Goal: Check status

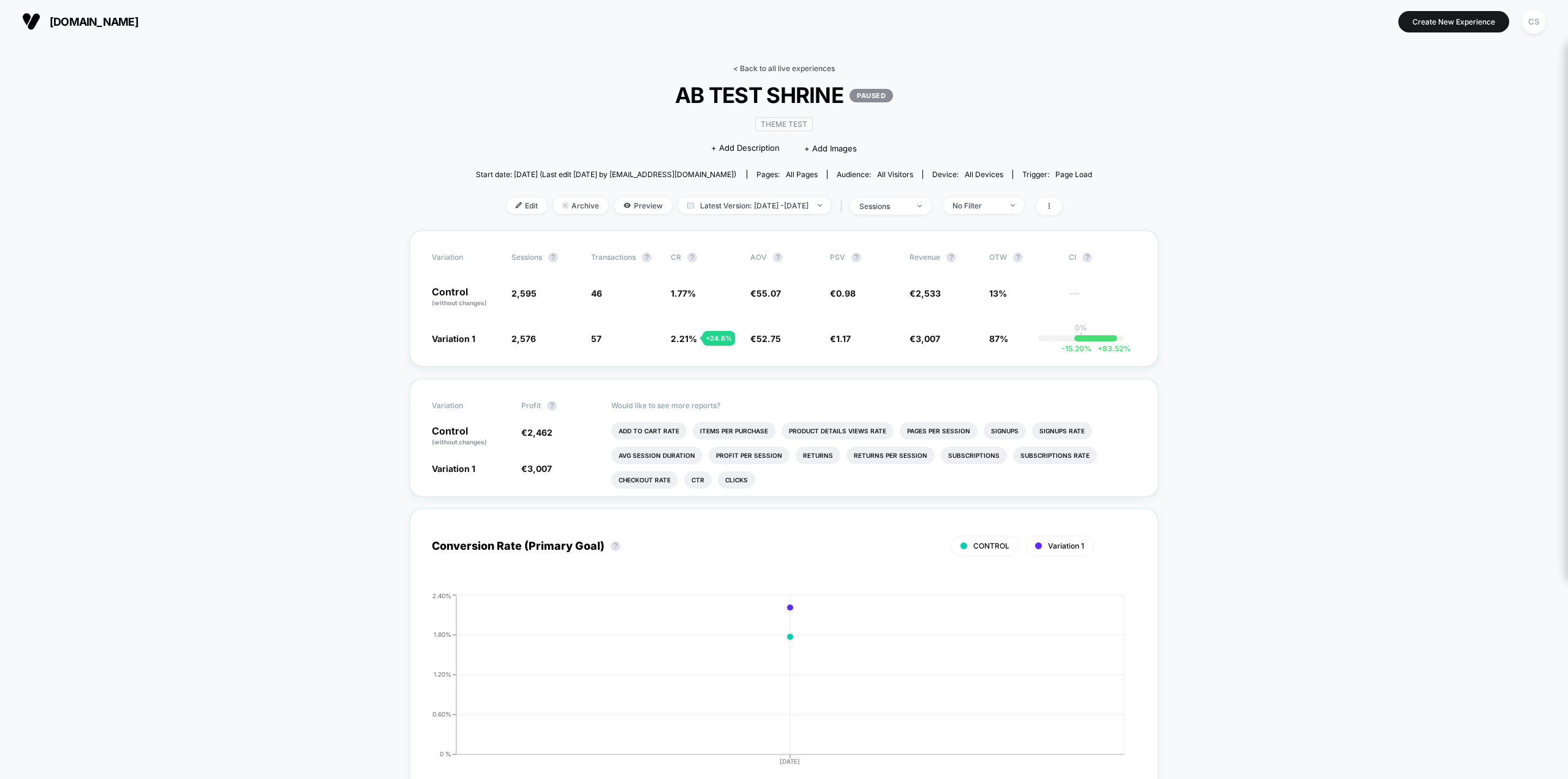
click at [759, 70] on link "< Back to all live experiences" at bounding box center [783, 68] width 101 height 10
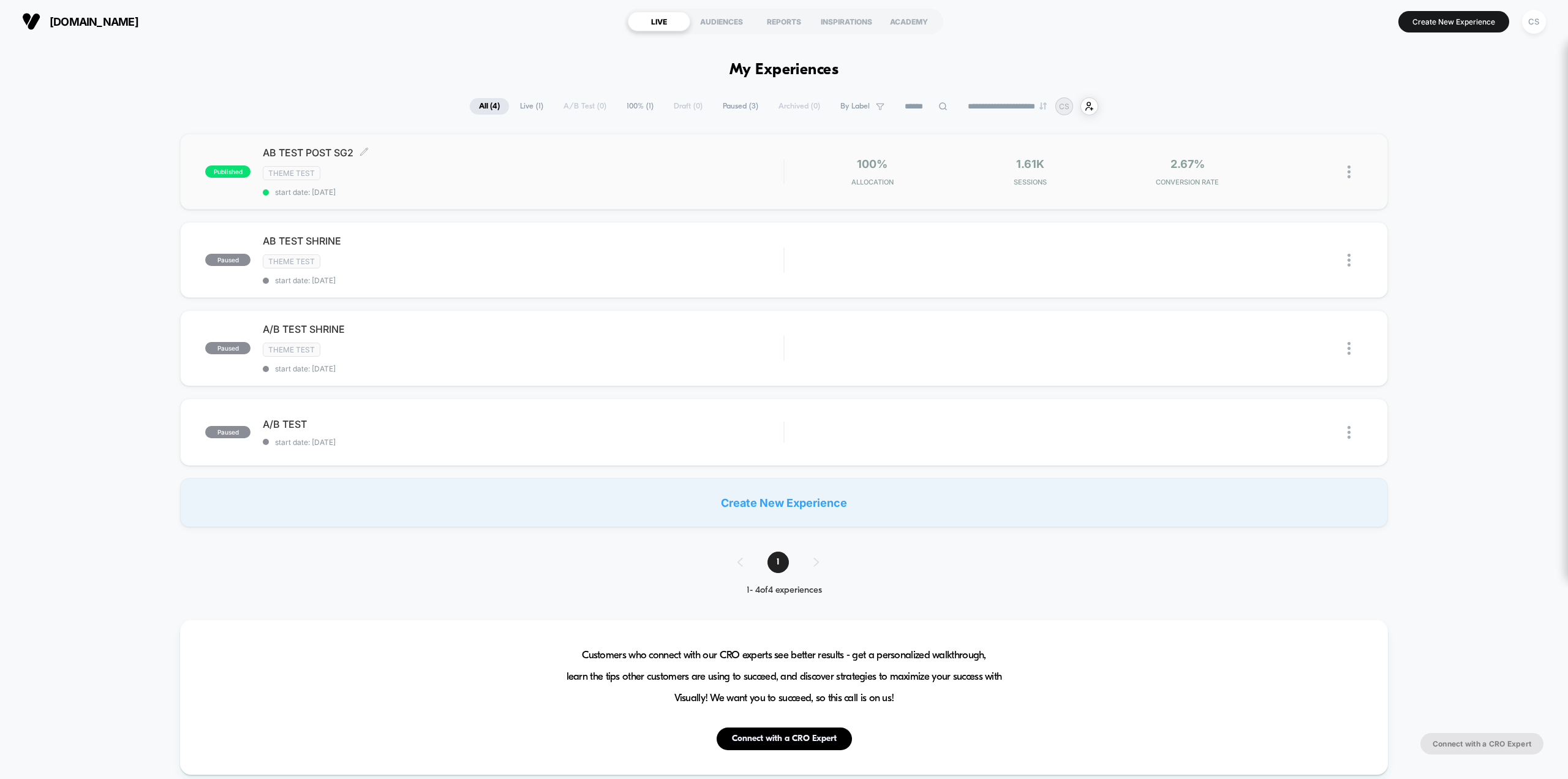
click at [639, 169] on div "Theme Test" at bounding box center [523, 173] width 520 height 14
